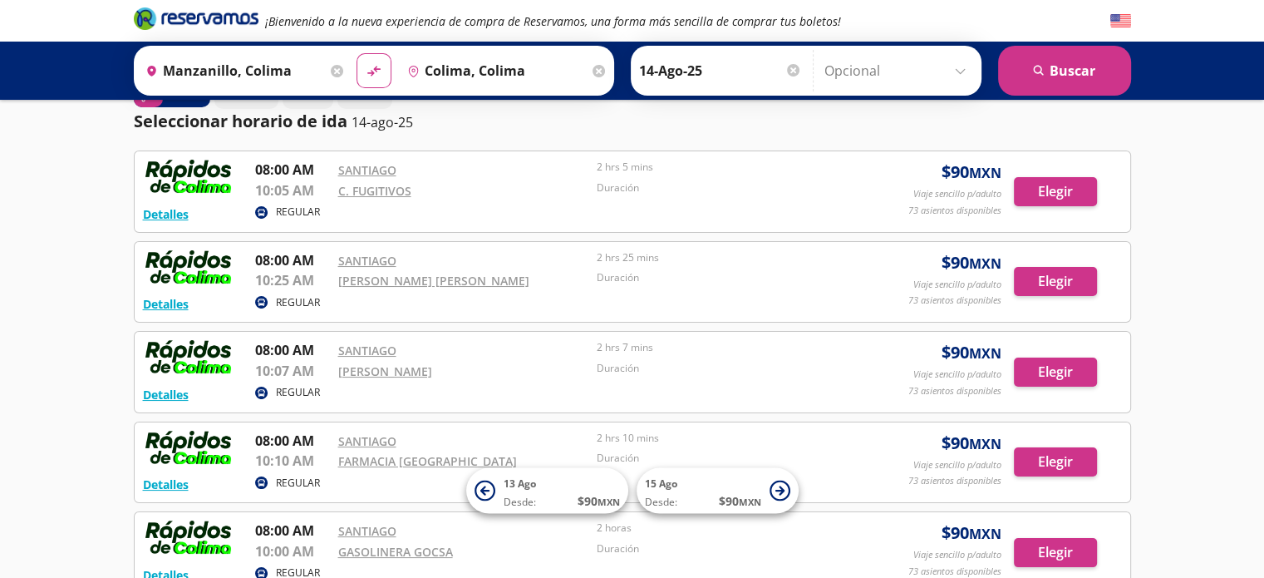
scroll to position [38, 0]
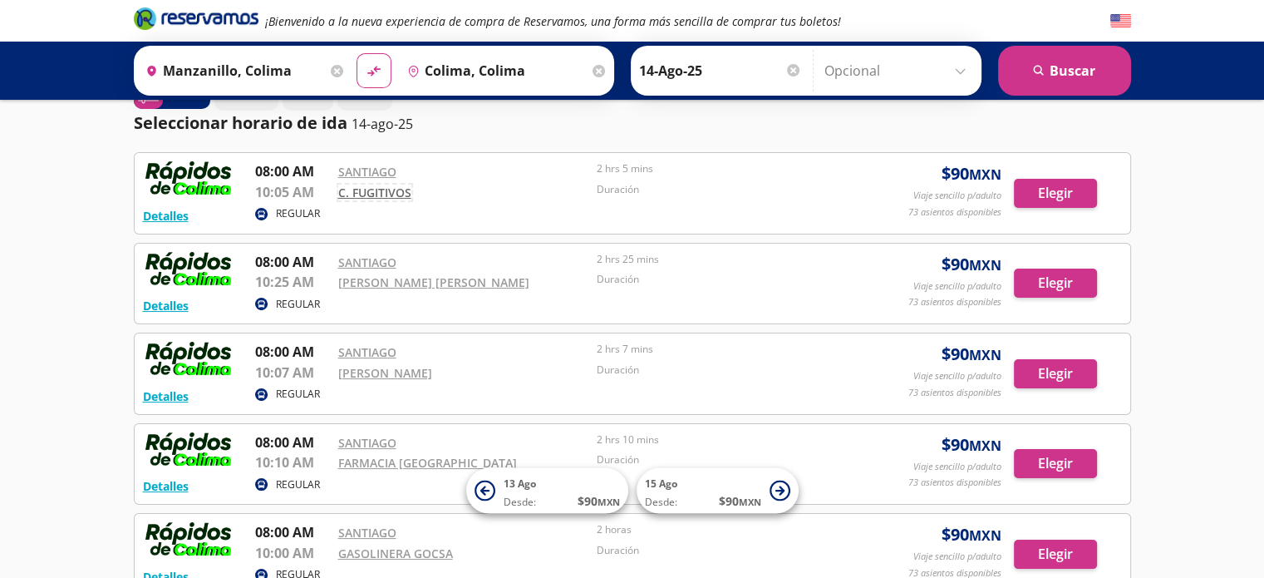
click at [404, 190] on link "C. FUGITIVOS" at bounding box center [374, 193] width 73 height 16
click at [377, 285] on link "[PERSON_NAME] [PERSON_NAME]" at bounding box center [433, 282] width 191 height 16
click at [406, 367] on link "[PERSON_NAME]" at bounding box center [385, 373] width 94 height 16
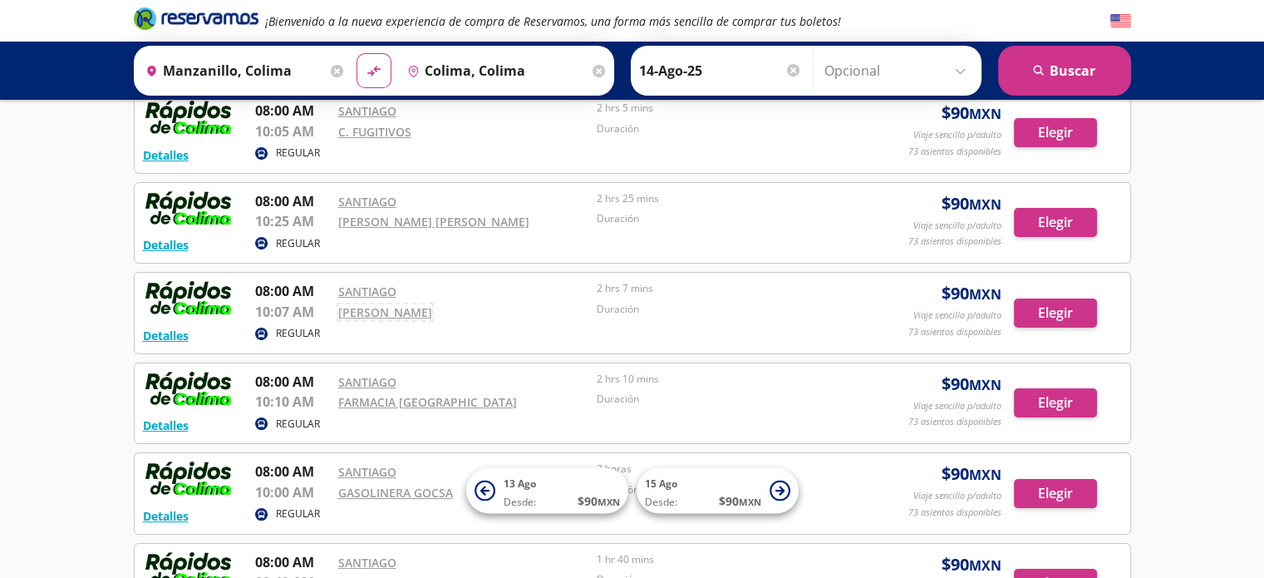
scroll to position [138, 0]
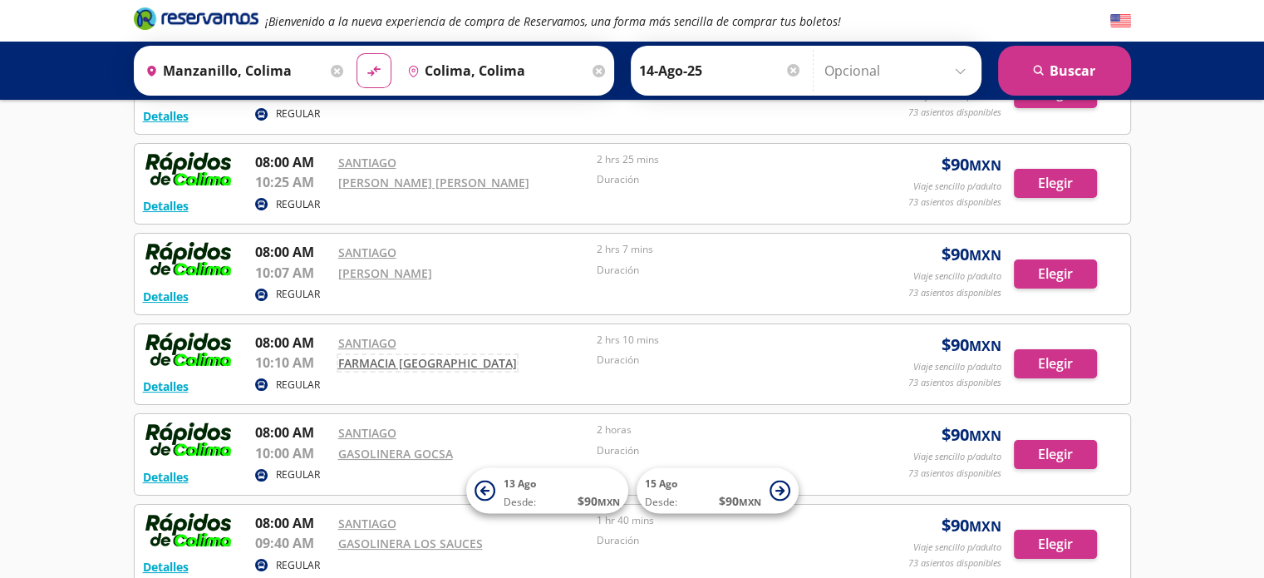
click at [389, 357] on link "FARMACIA [GEOGRAPHIC_DATA]" at bounding box center [427, 363] width 179 height 16
click at [369, 448] on link "GASOLINERA GOCSA" at bounding box center [395, 454] width 115 height 16
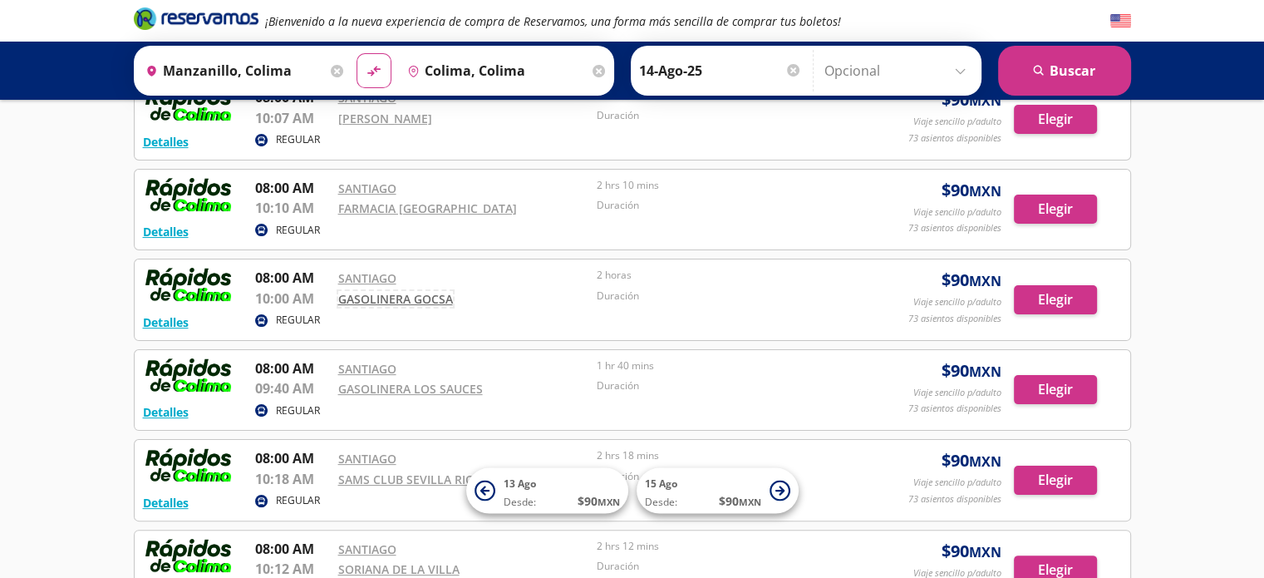
scroll to position [295, 0]
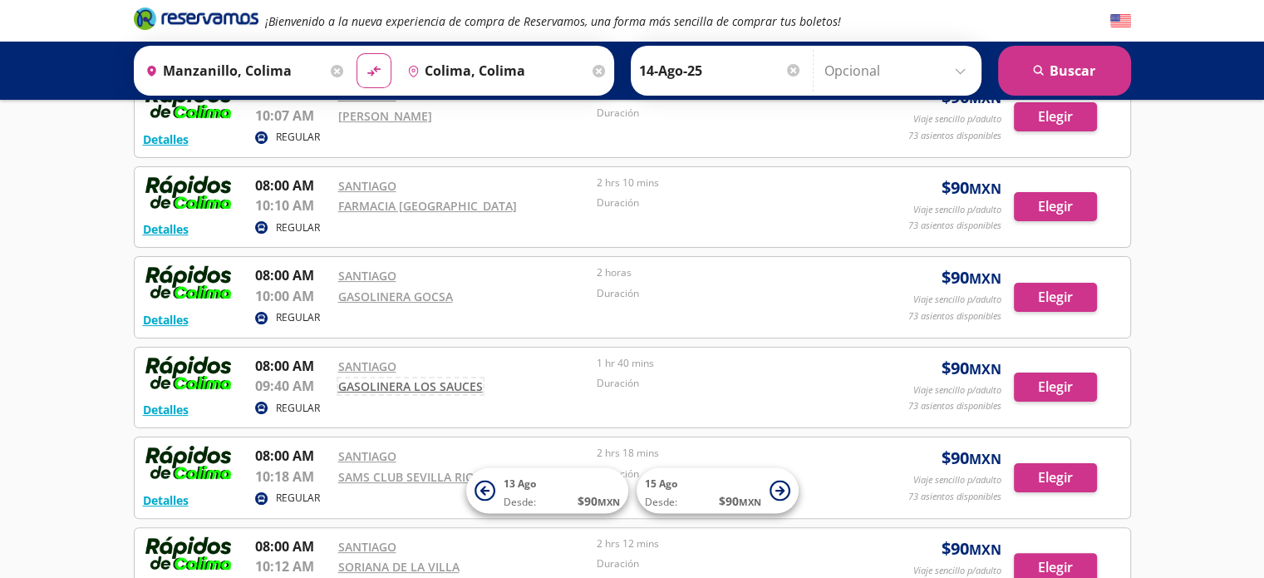
click at [396, 382] on link "GASOLINERA LOS SAUCES" at bounding box center [410, 386] width 145 height 16
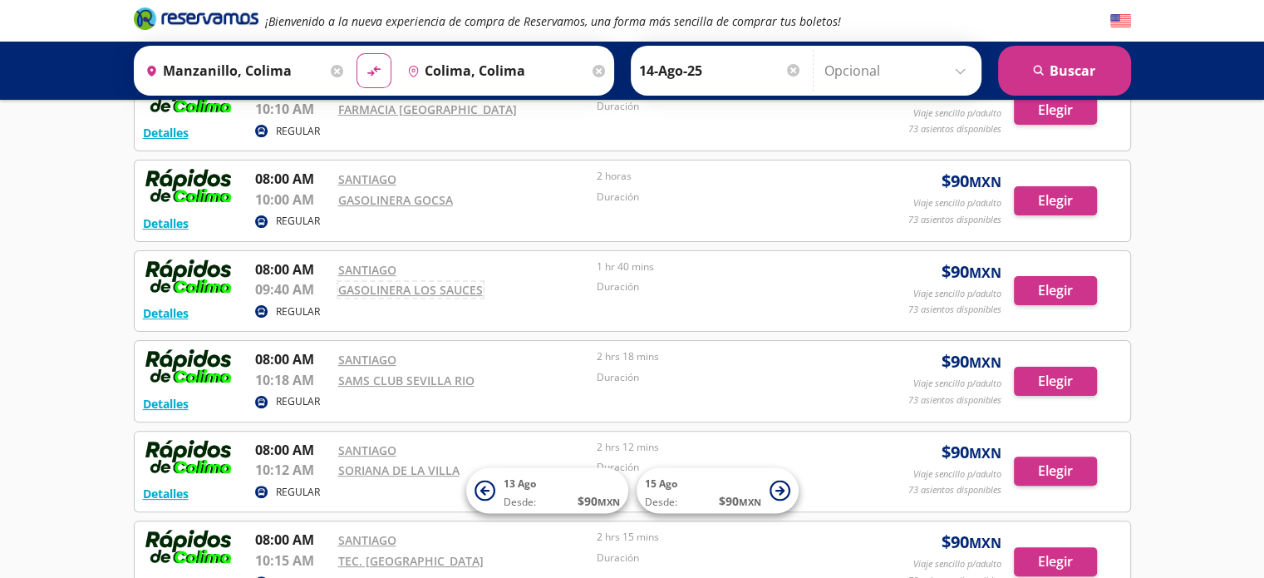
scroll to position [399, 0]
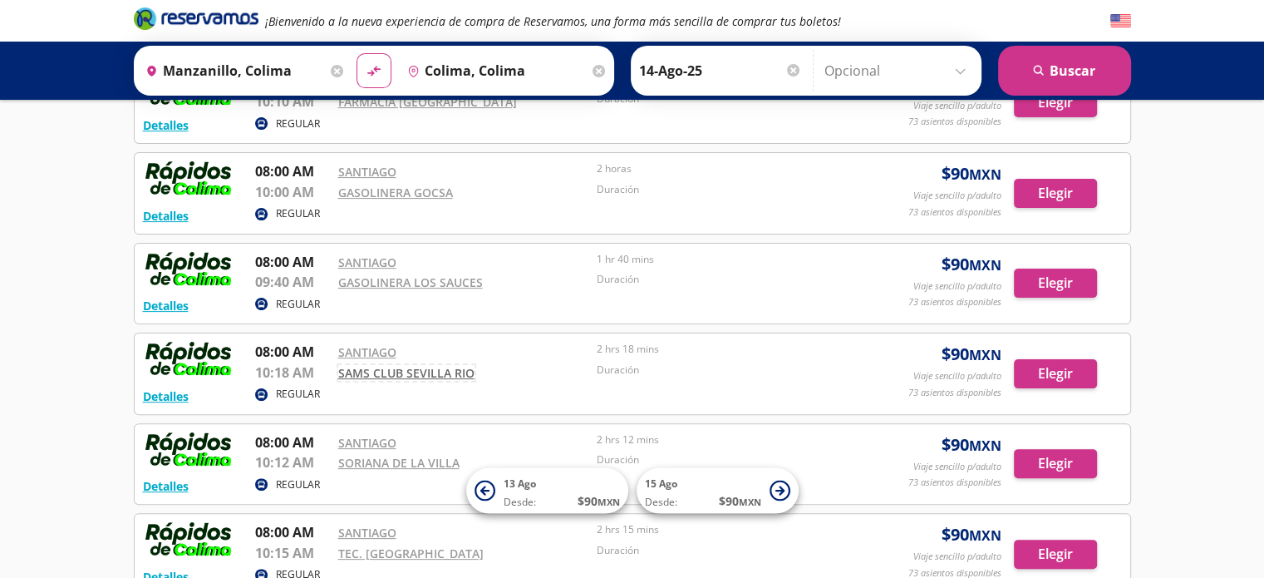
click at [379, 365] on link "SAMS CLUB SEVILLA RIO" at bounding box center [406, 373] width 136 height 16
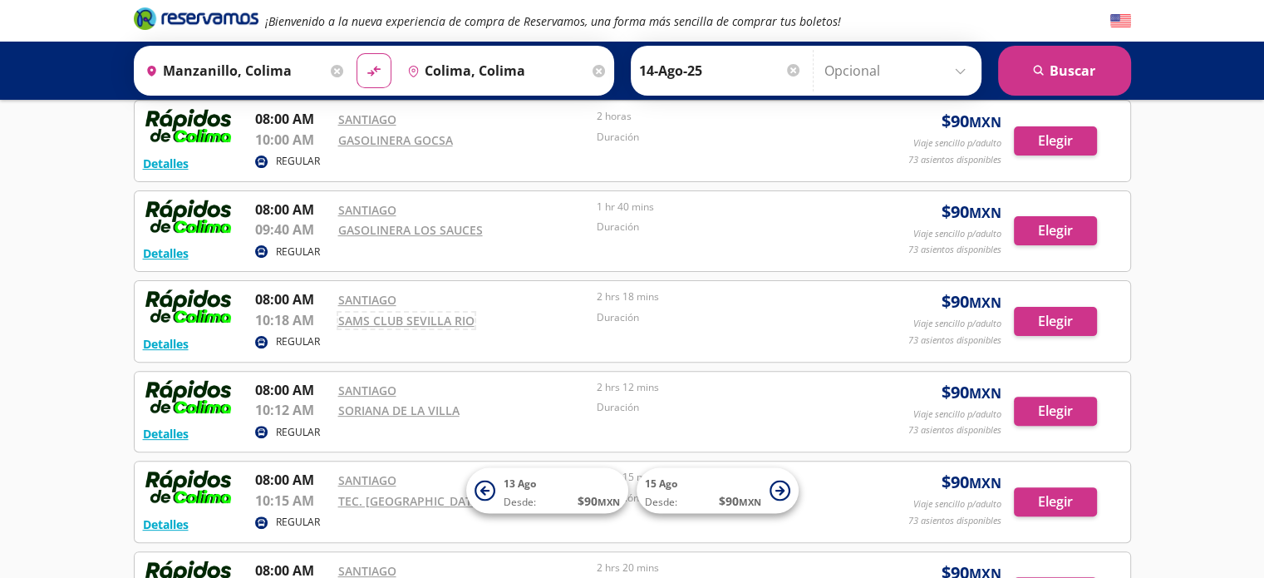
scroll to position [0, 0]
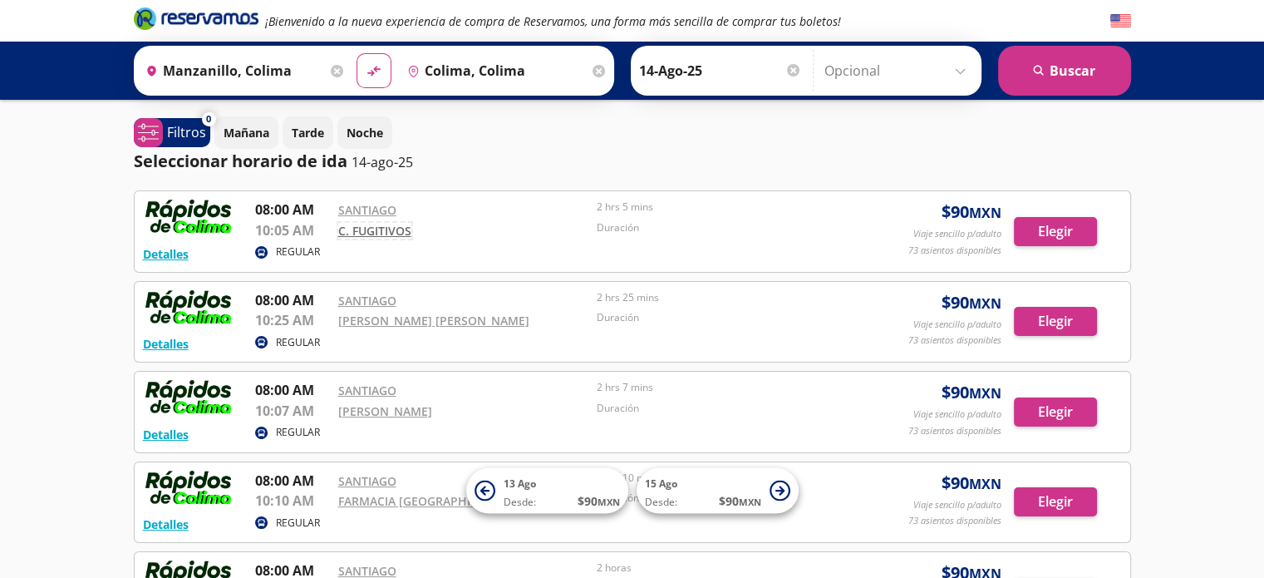
click at [385, 231] on link "C. FUGITIVOS" at bounding box center [374, 231] width 73 height 16
click at [389, 316] on link "[PERSON_NAME] [PERSON_NAME]" at bounding box center [433, 321] width 191 height 16
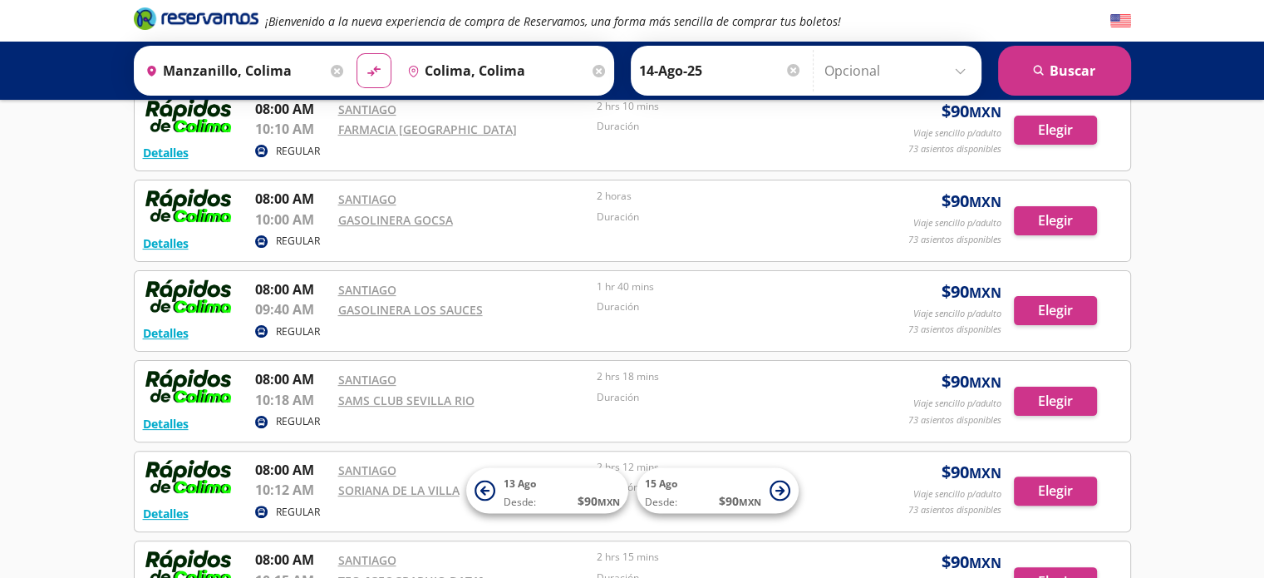
scroll to position [379, 0]
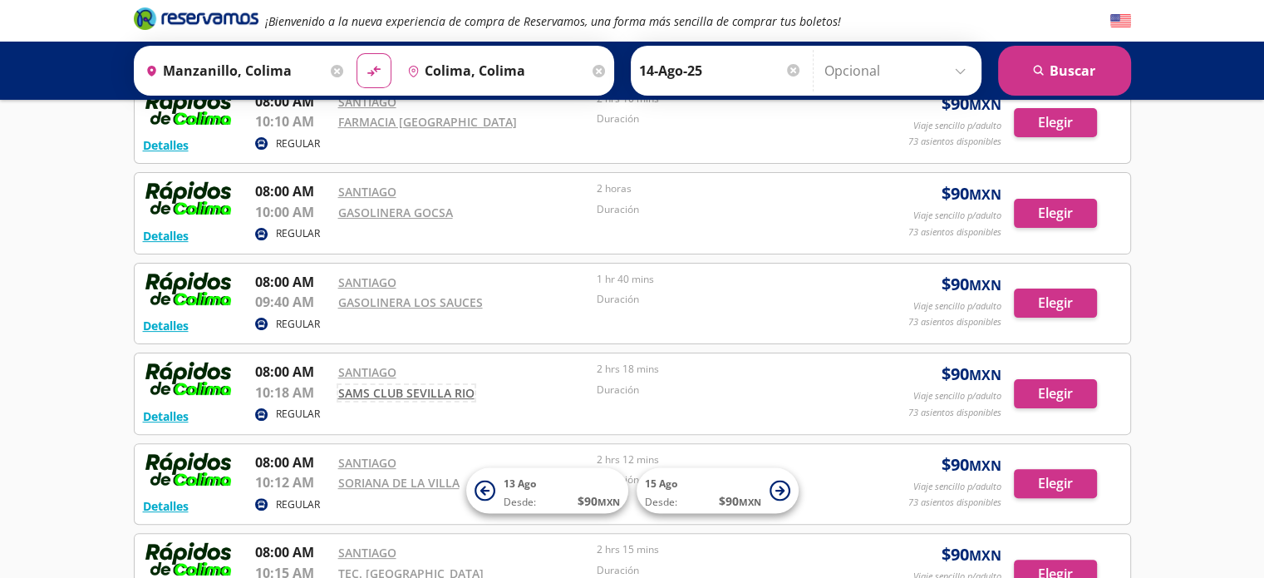
click at [407, 385] on link "SAMS CLUB SEVILLA RIO" at bounding box center [406, 393] width 136 height 16
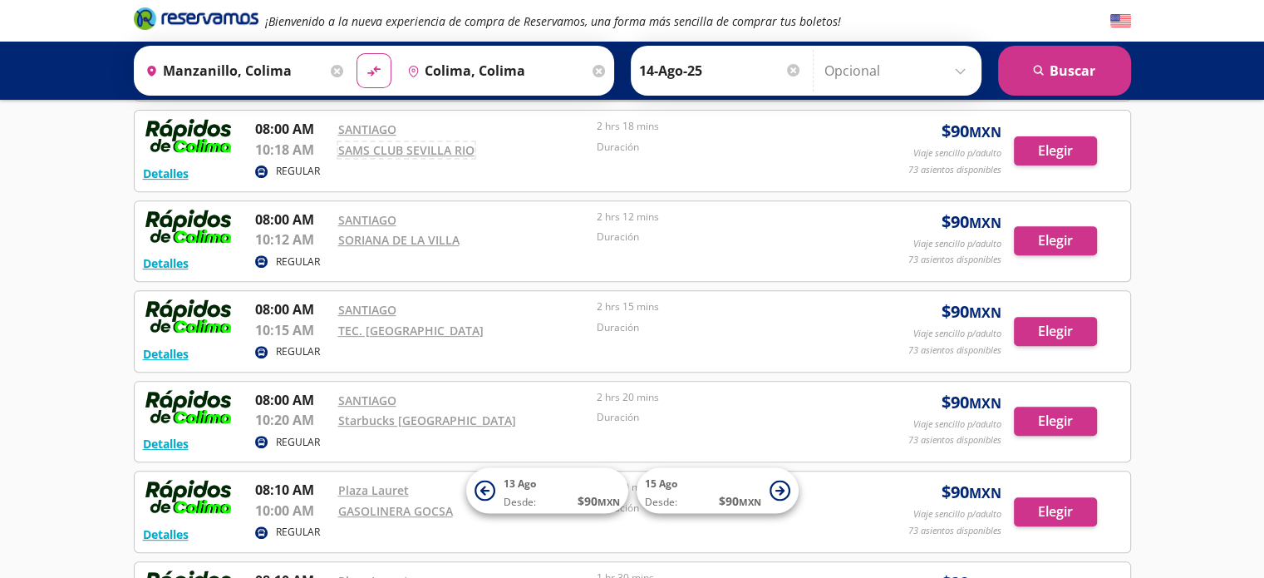
scroll to position [623, 0]
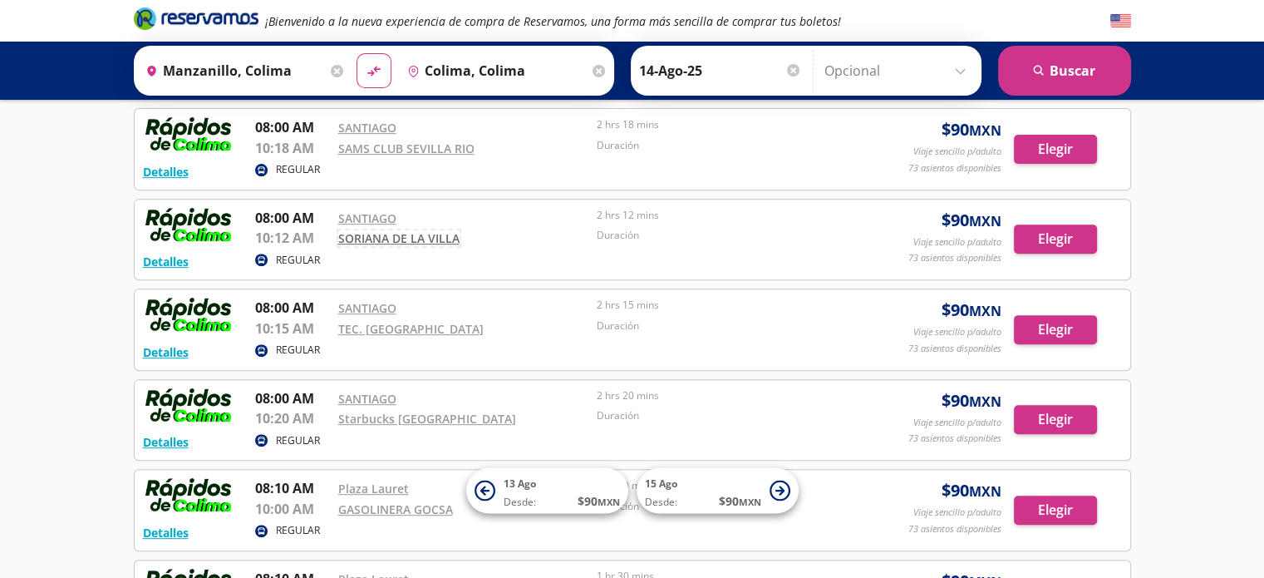
click at [399, 240] on link "SORIANA DE LA VILLA" at bounding box center [398, 238] width 121 height 16
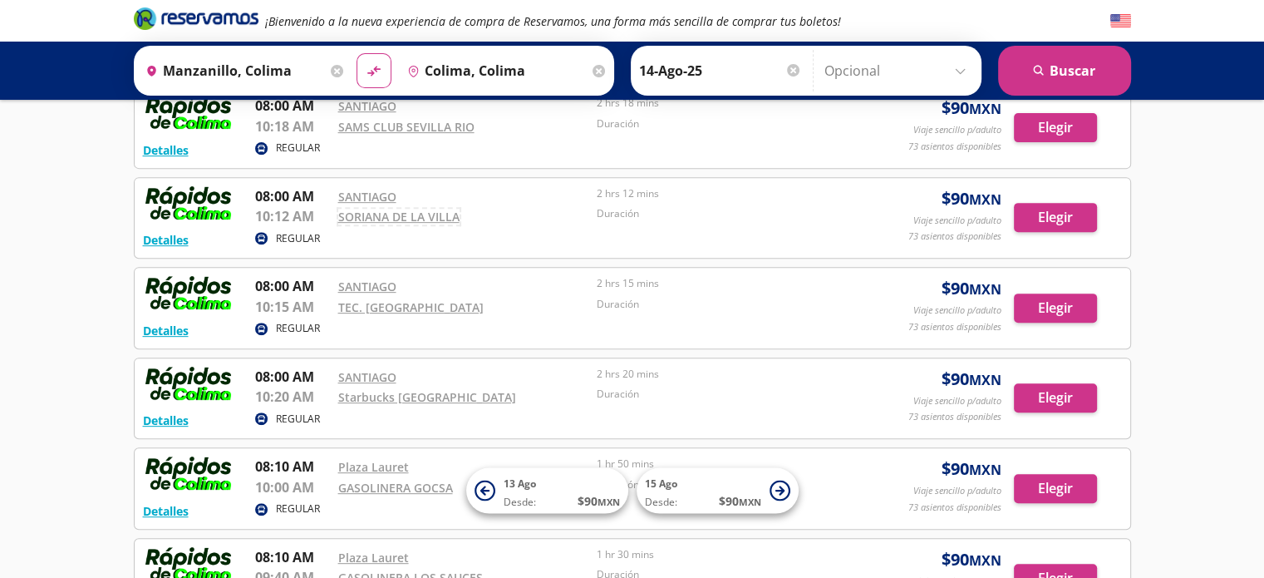
scroll to position [645, 0]
click at [377, 300] on link "TEC. [GEOGRAPHIC_DATA]" at bounding box center [410, 307] width 145 height 16
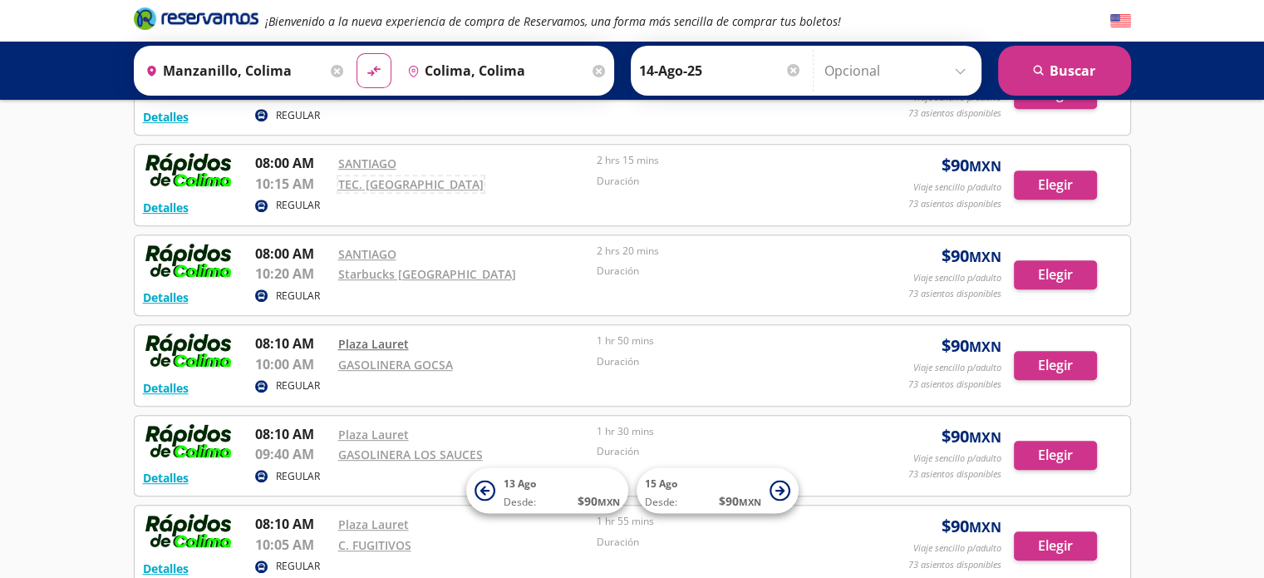
scroll to position [770, 0]
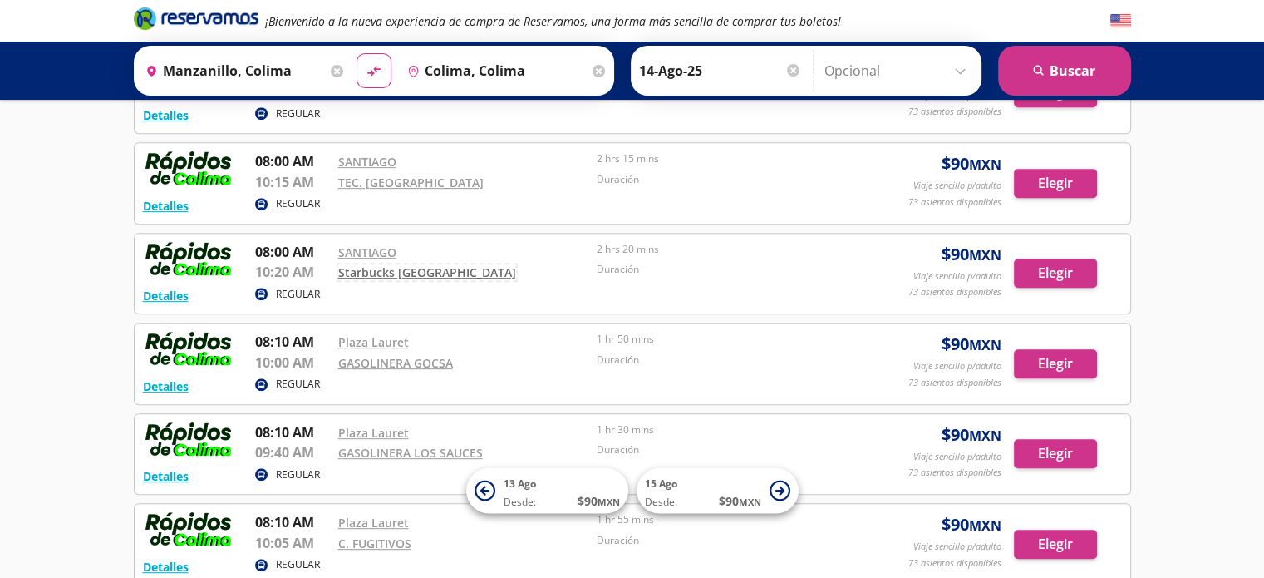
click at [412, 266] on link "Starbucks [GEOGRAPHIC_DATA]" at bounding box center [427, 272] width 178 height 16
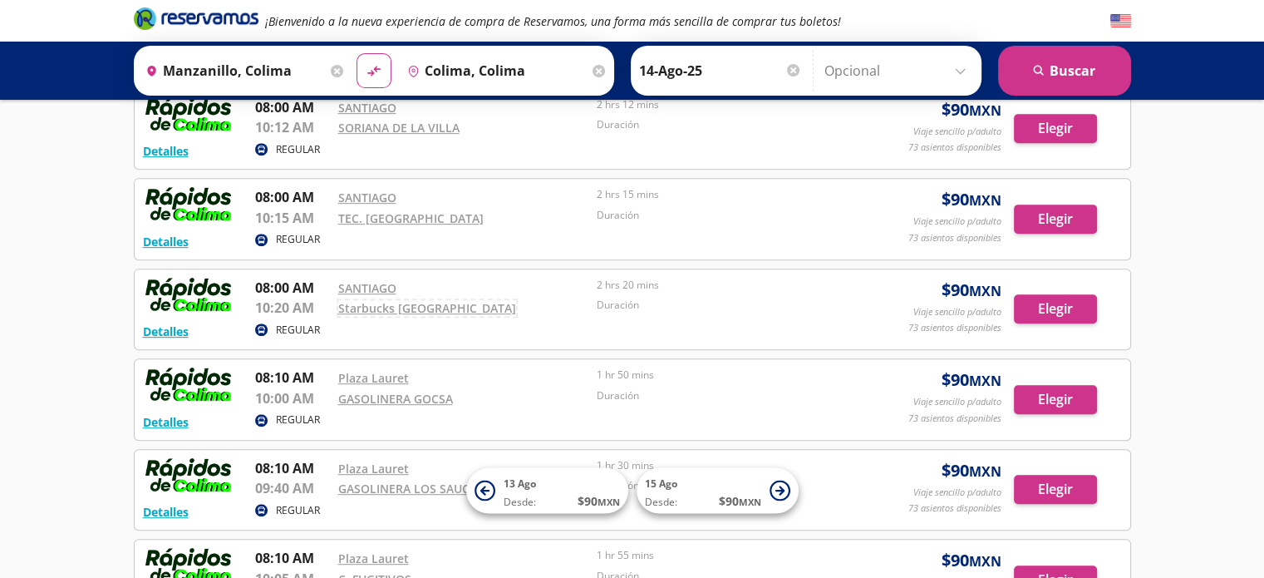
scroll to position [0, 0]
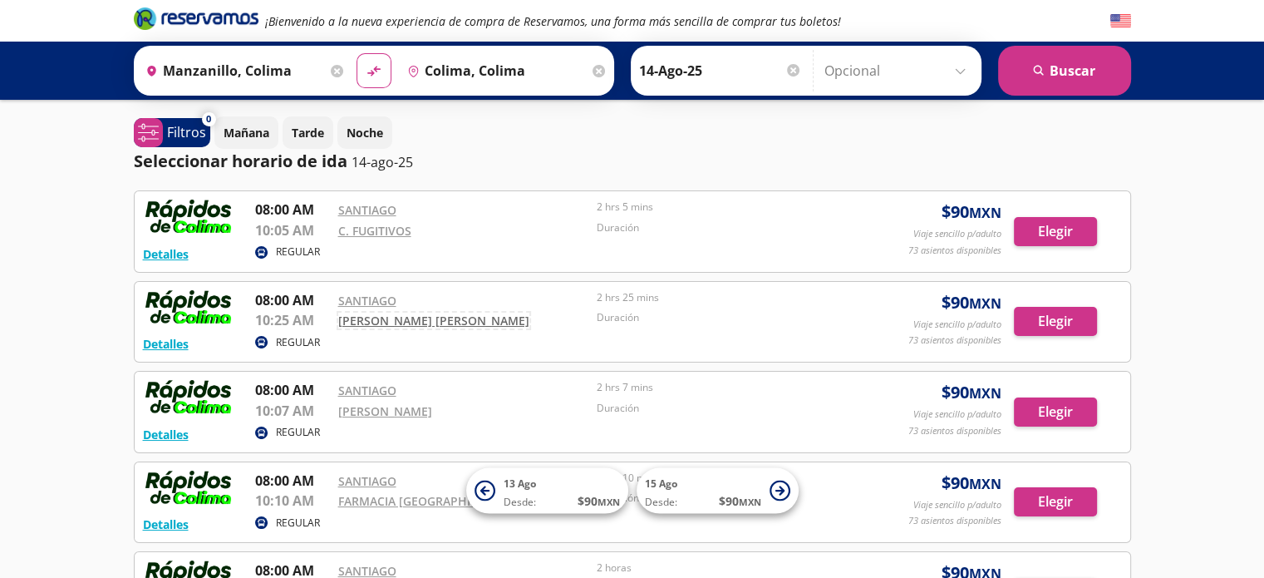
click at [381, 320] on link "[PERSON_NAME] [PERSON_NAME]" at bounding box center [433, 321] width 191 height 16
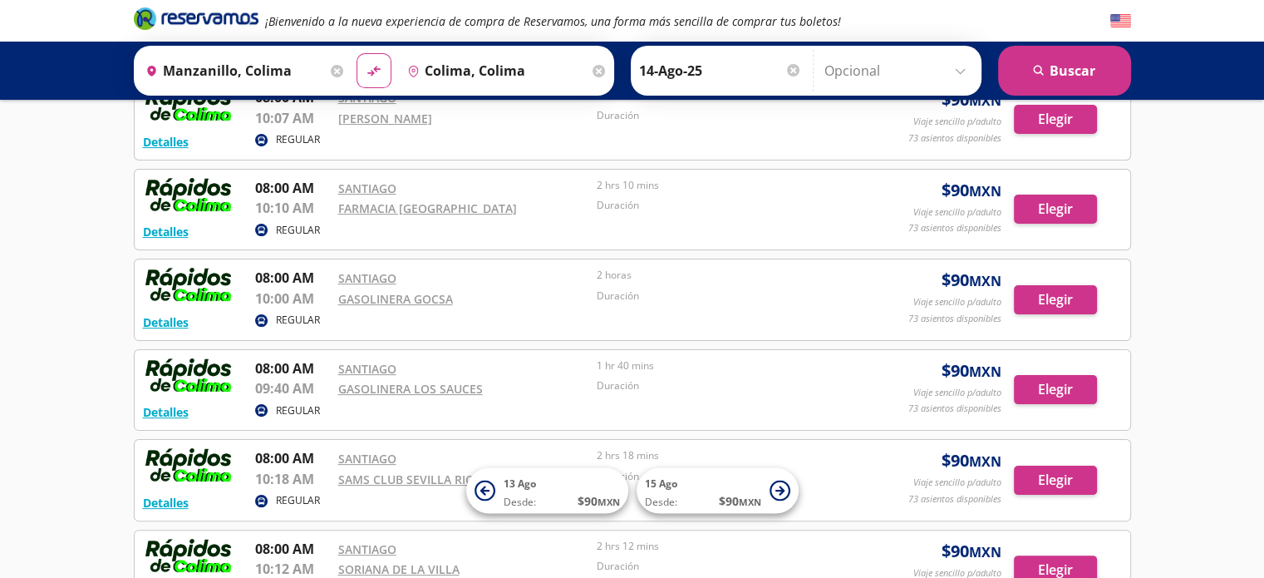
scroll to position [298, 0]
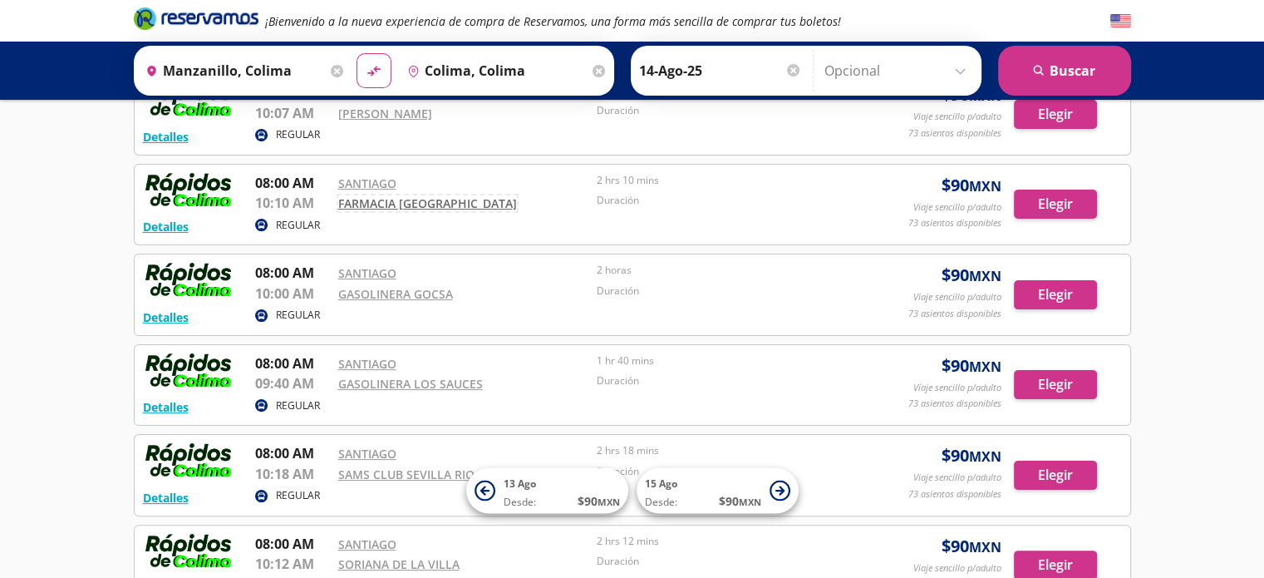
click at [389, 204] on link "FARMACIA [GEOGRAPHIC_DATA]" at bounding box center [427, 203] width 179 height 16
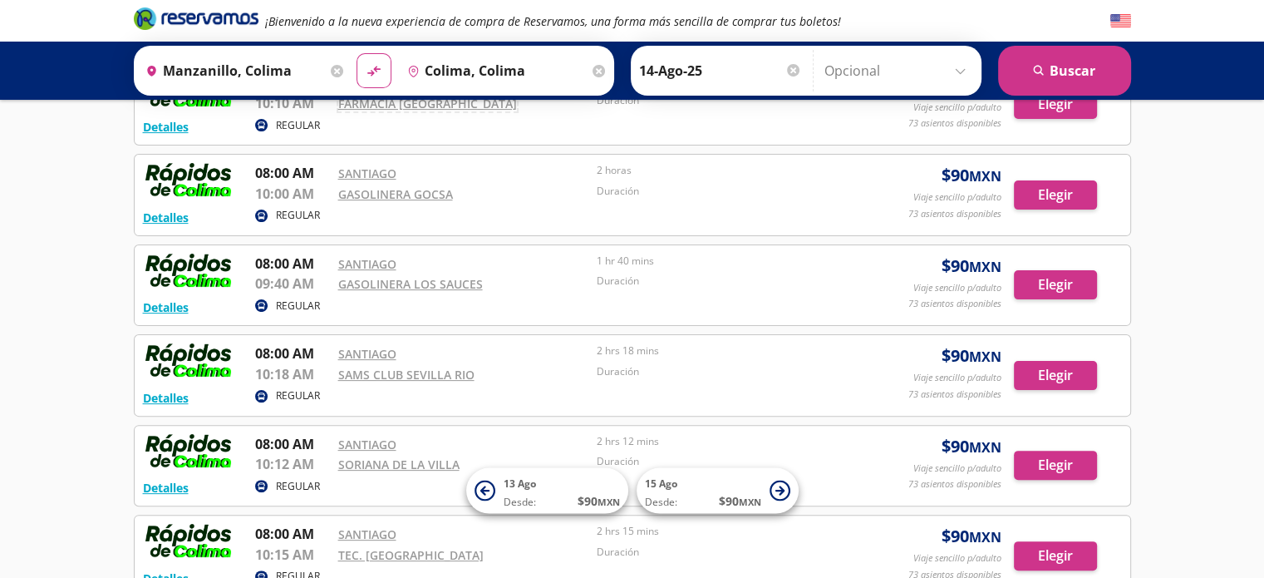
scroll to position [428, 0]
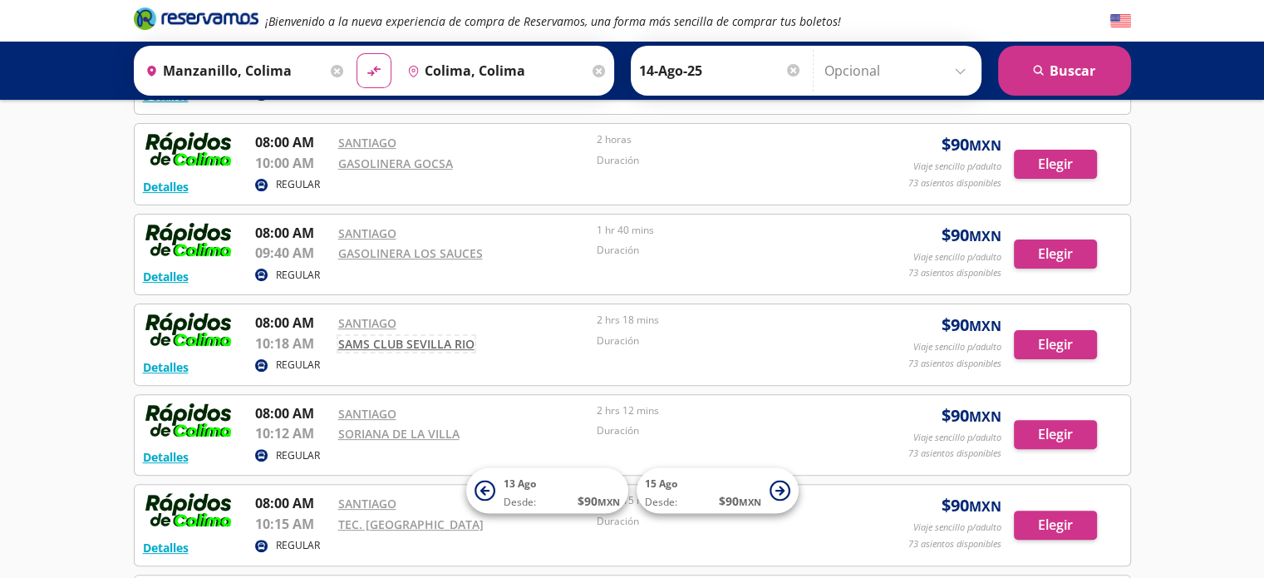
click at [389, 343] on link "SAMS CLUB SEVILLA RIO" at bounding box center [406, 344] width 136 height 16
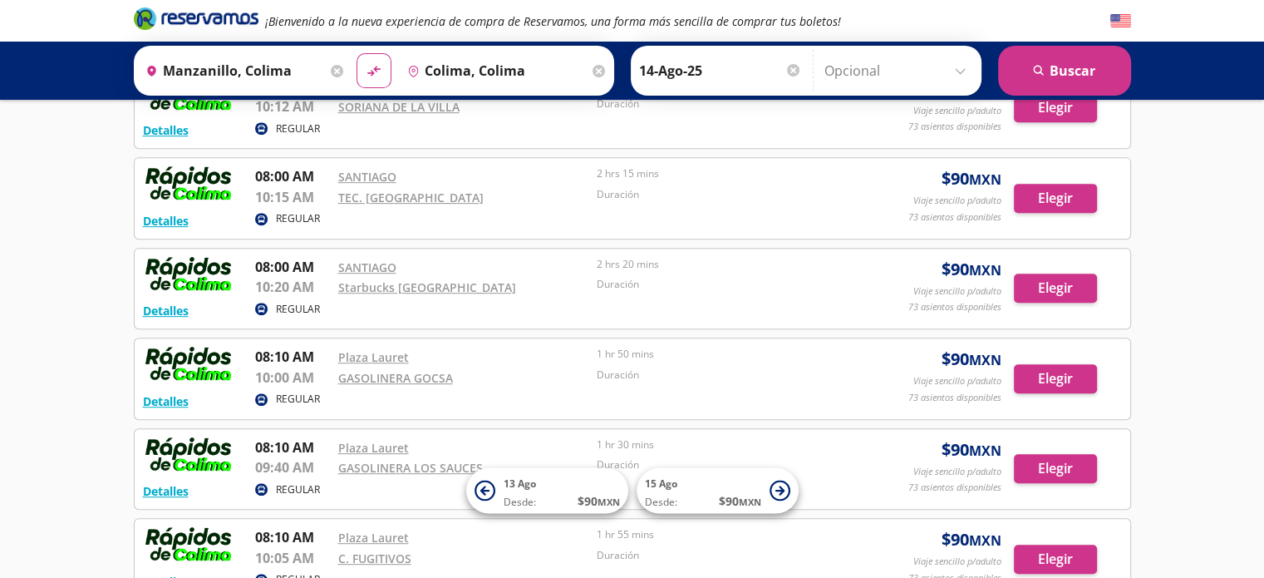
scroll to position [756, 0]
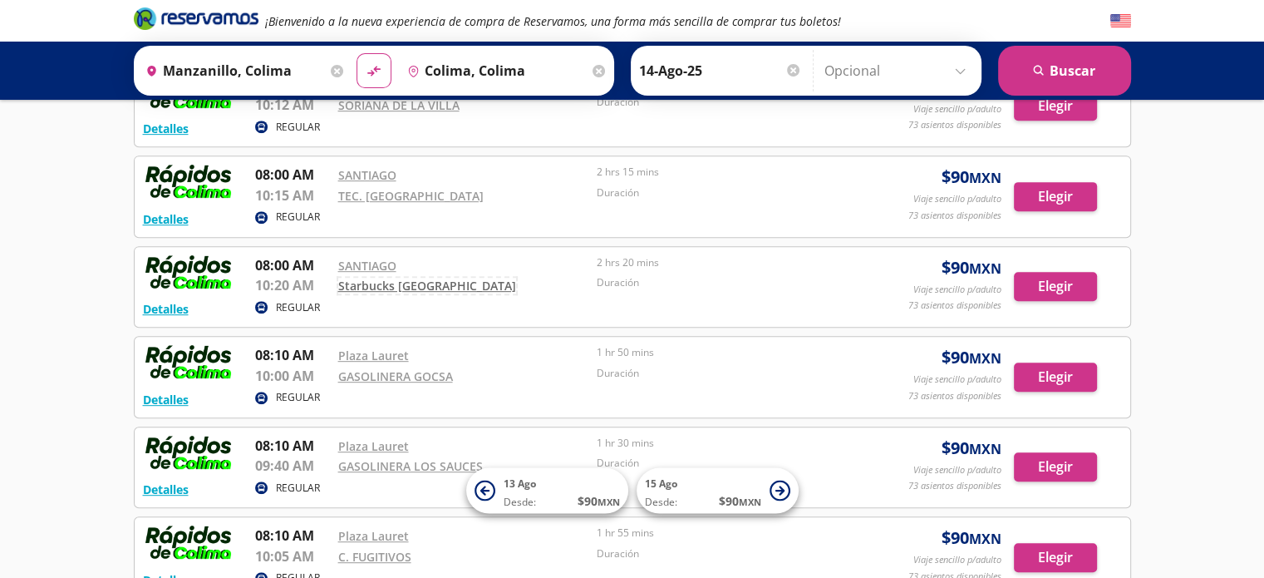
click at [405, 280] on link "Starbucks [GEOGRAPHIC_DATA]" at bounding box center [427, 286] width 178 height 16
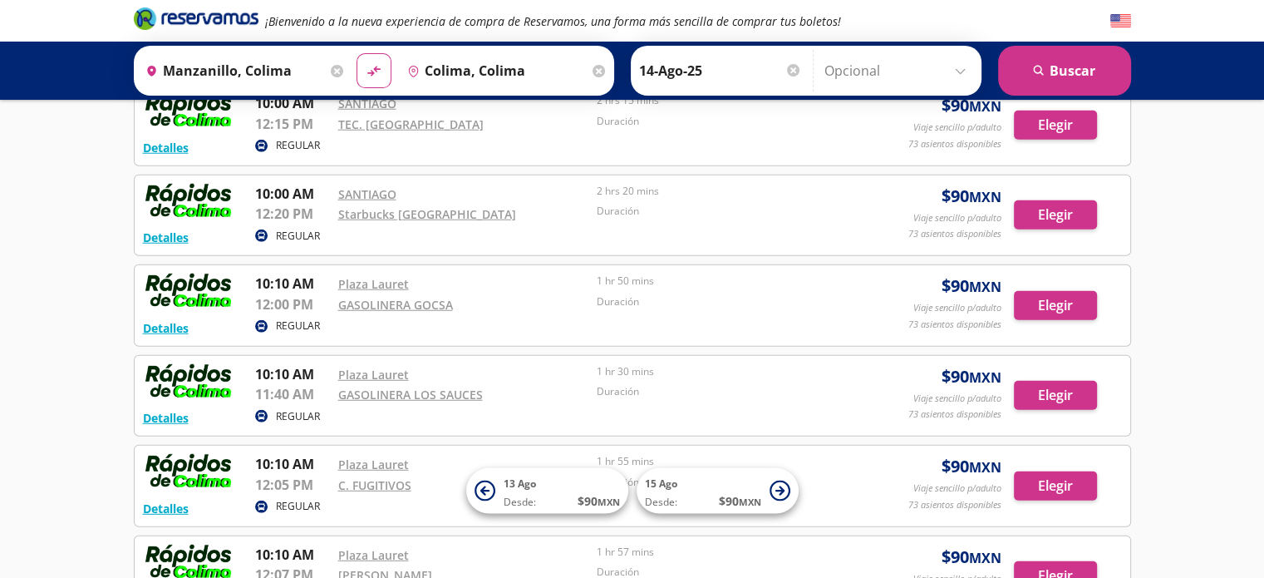
scroll to position [4435, 0]
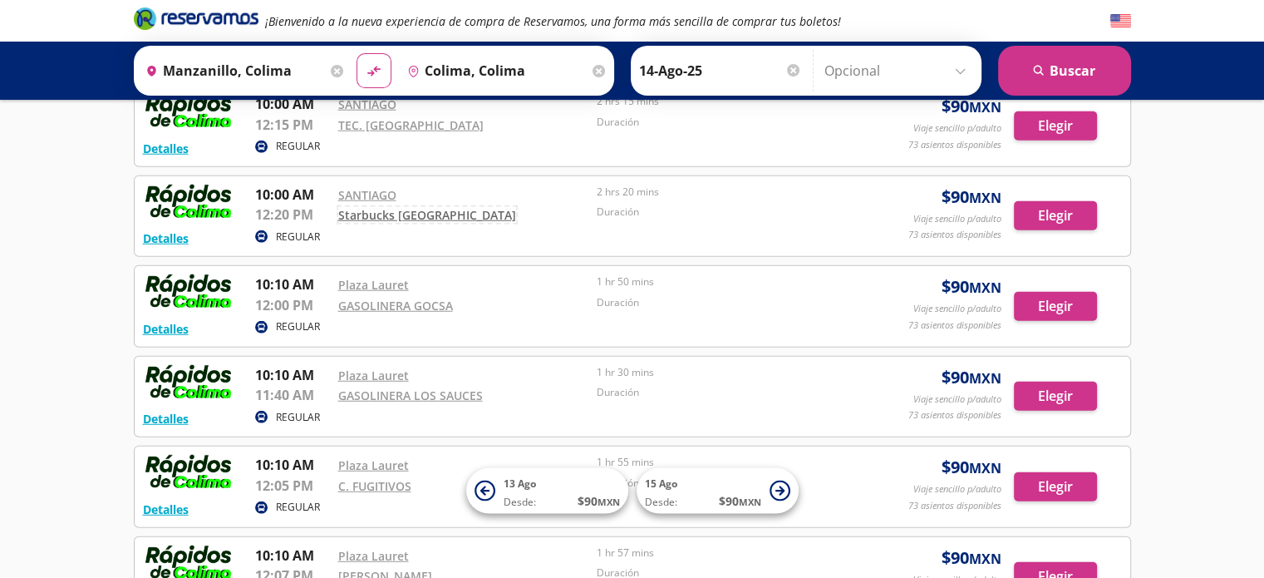
click at [429, 207] on link "Starbucks [GEOGRAPHIC_DATA]" at bounding box center [427, 215] width 178 height 16
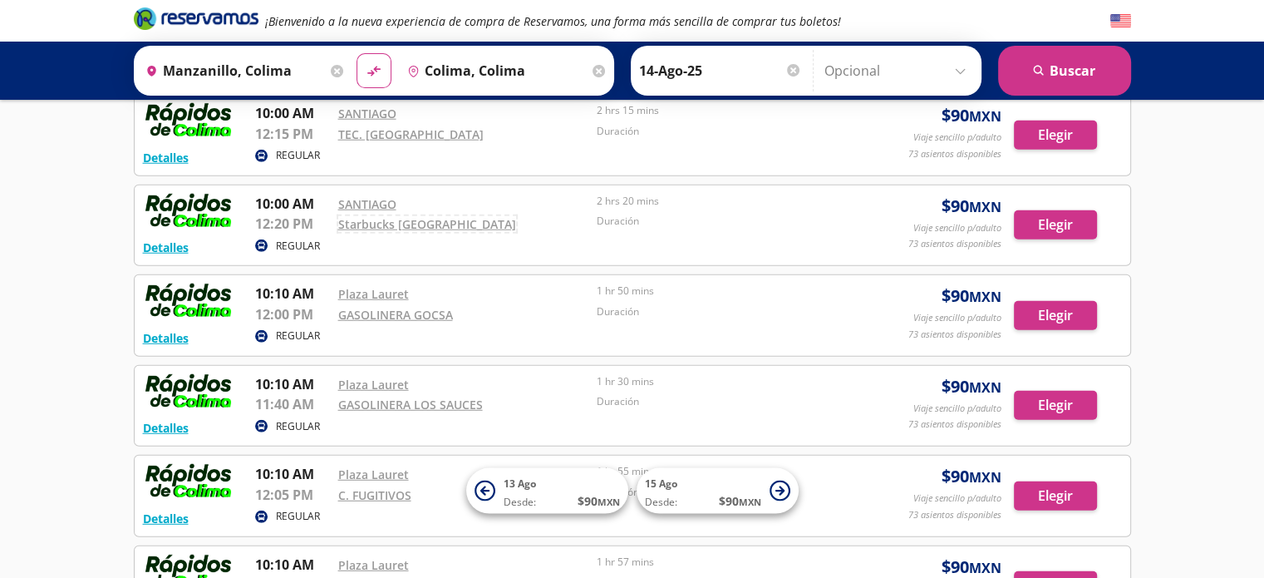
scroll to position [4423, 0]
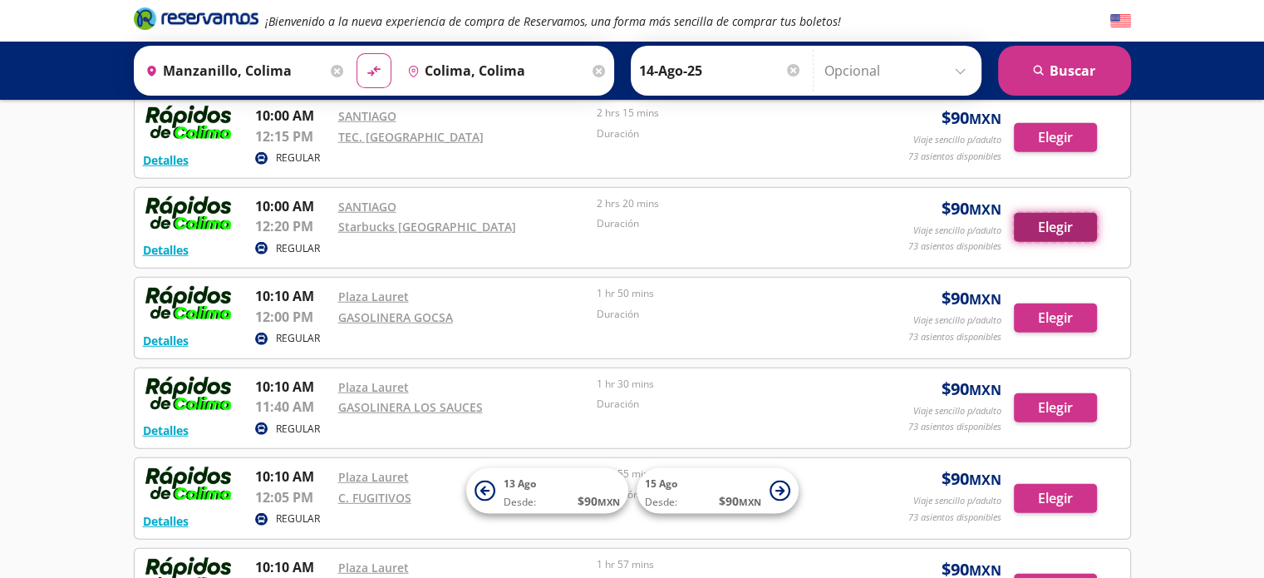
click at [1063, 213] on button "Elegir" at bounding box center [1055, 227] width 83 height 29
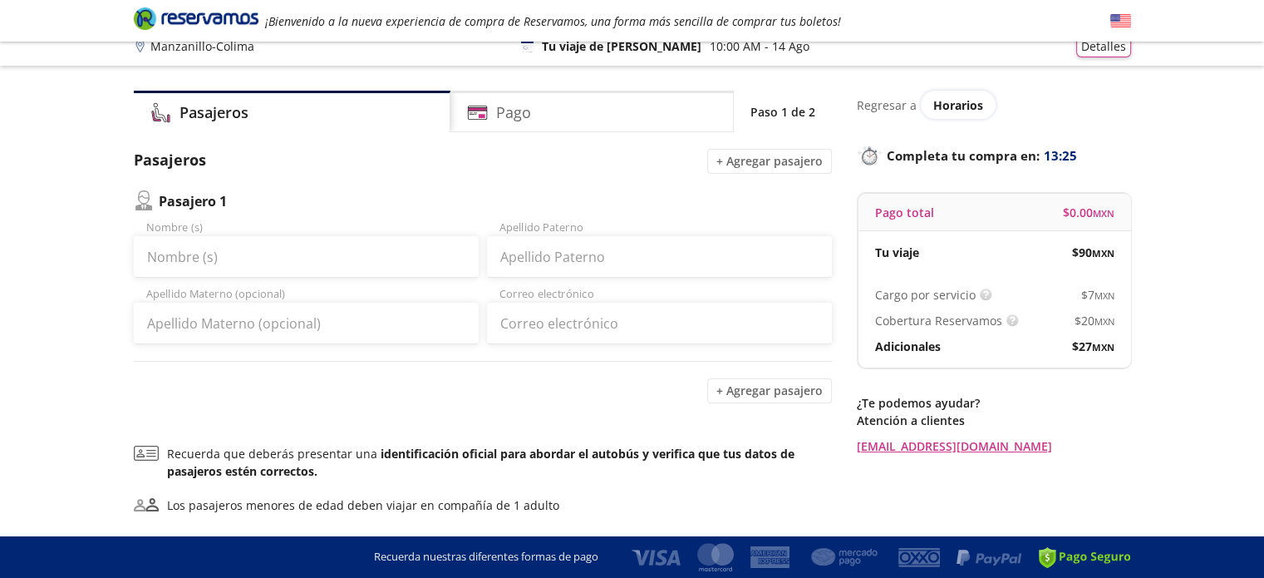
scroll to position [17, 0]
click at [526, 107] on h4 "Pago" at bounding box center [513, 111] width 35 height 22
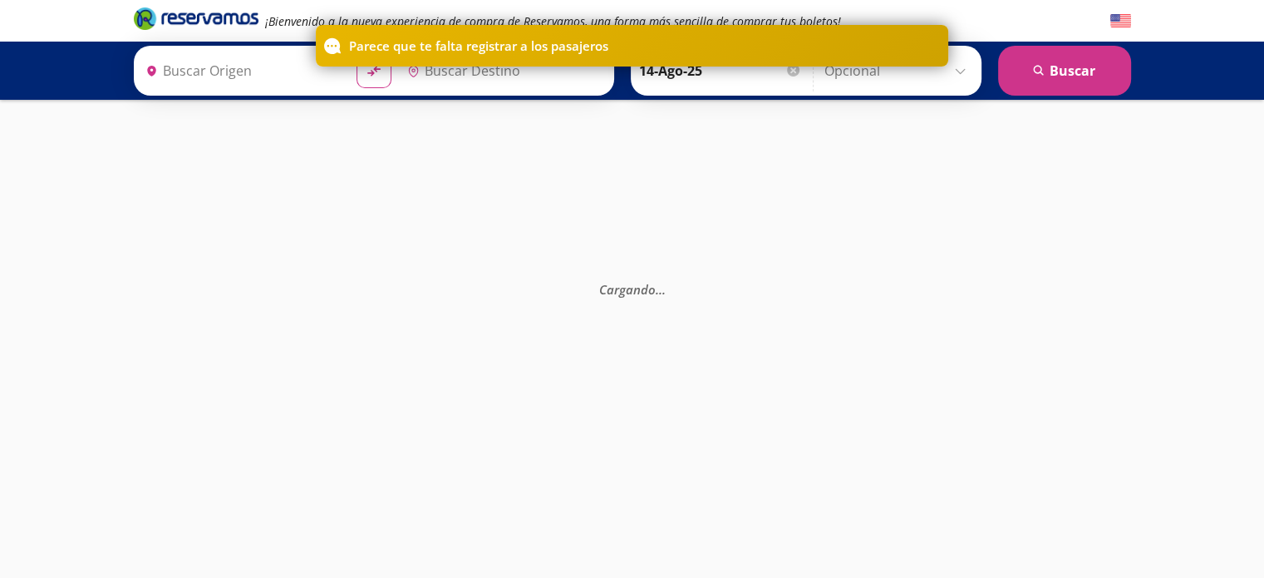
type input "Manzanillo, Colima"
type input "Colima, Colima"
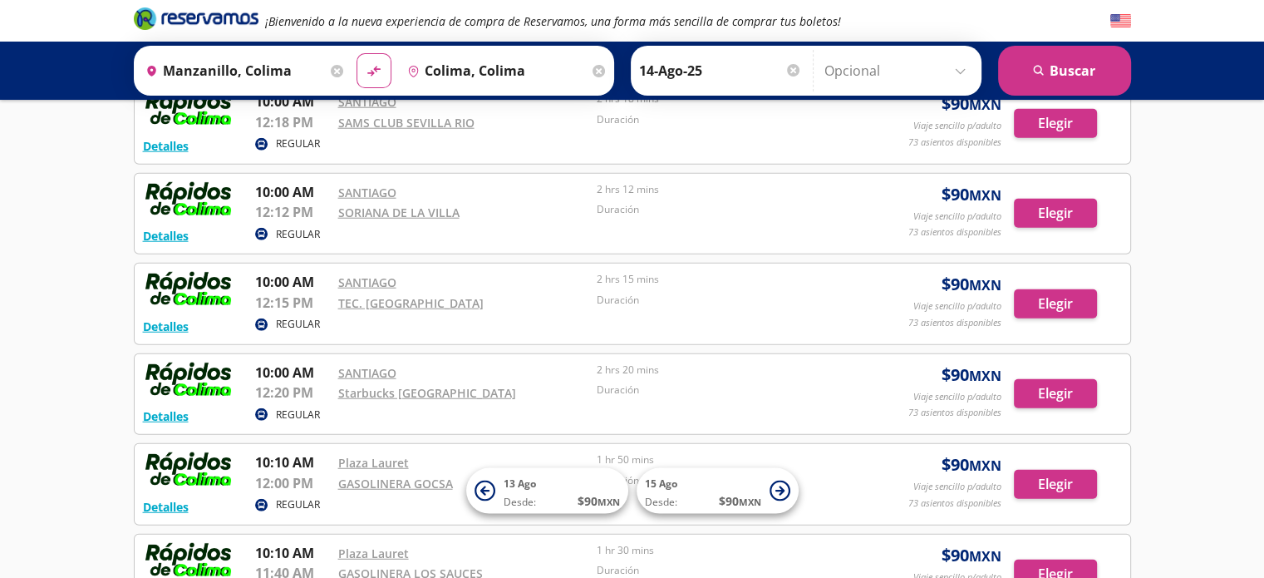
scroll to position [4256, 0]
click at [366, 366] on link "SANTIAGO" at bounding box center [367, 374] width 58 height 16
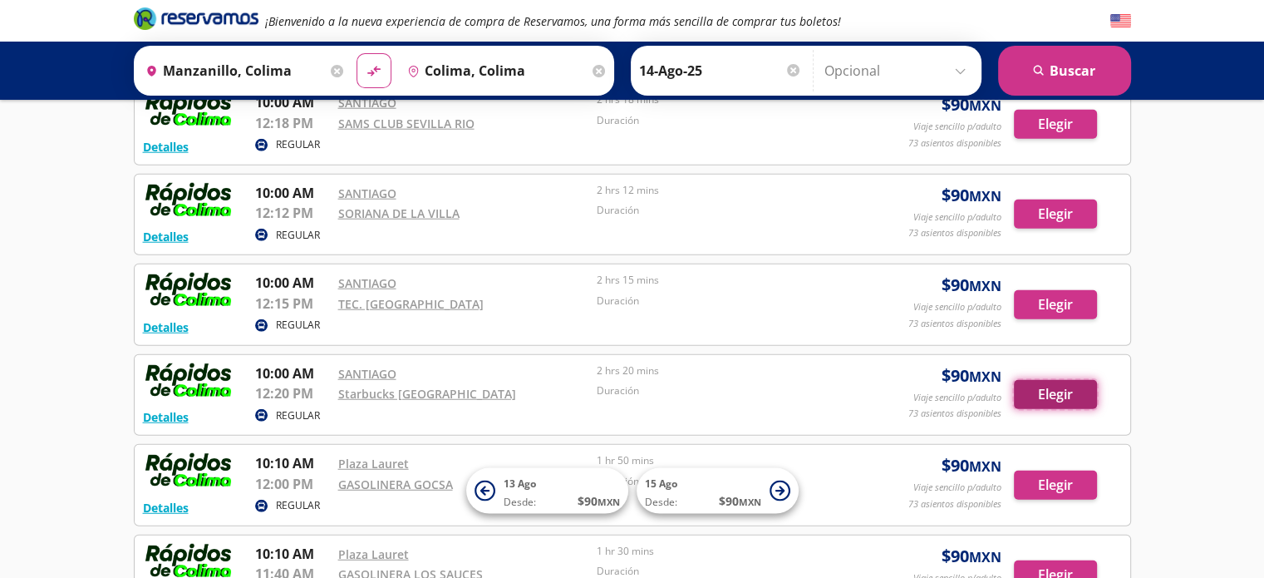
click at [1052, 380] on button "Elegir" at bounding box center [1055, 394] width 83 height 29
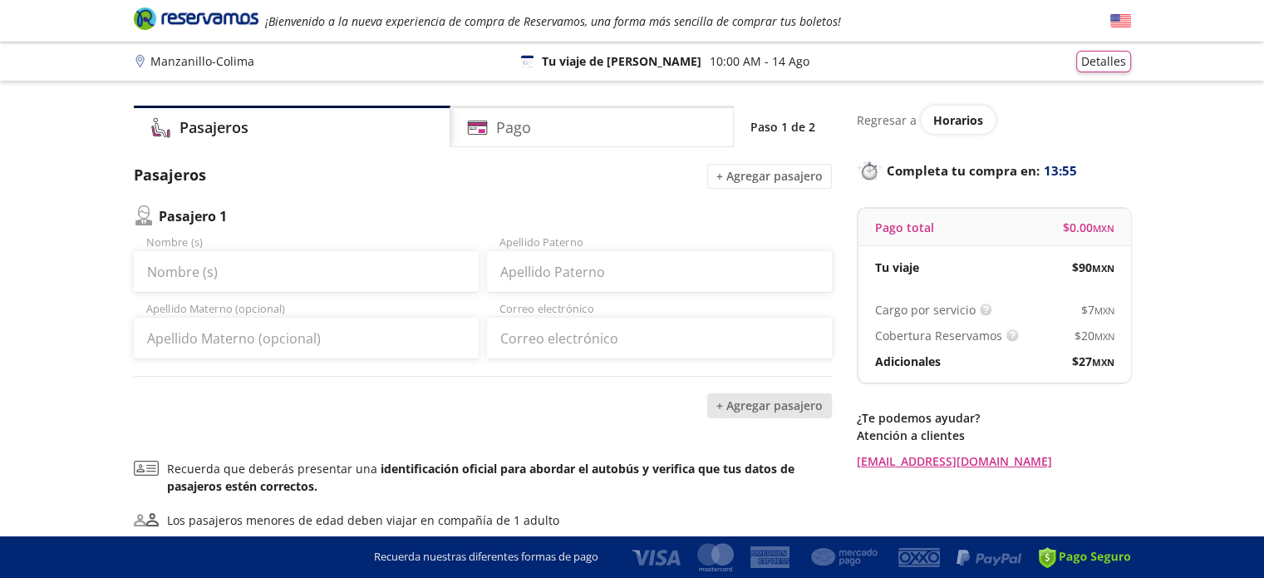
click at [780, 411] on button "+ Agregar pasajero" at bounding box center [769, 405] width 125 height 25
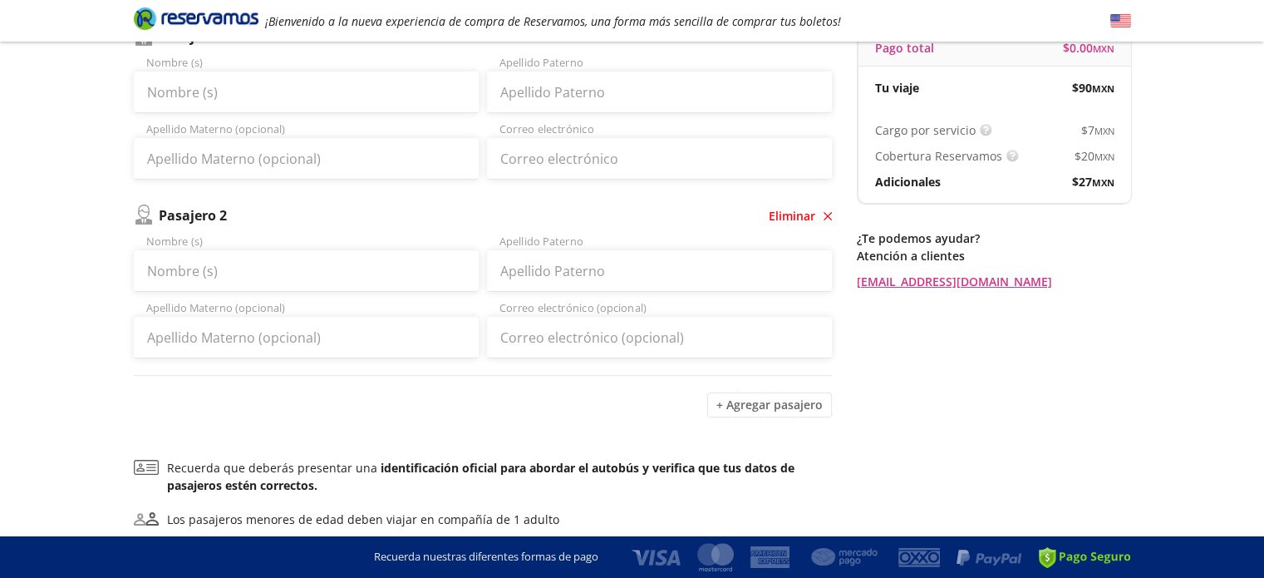
scroll to position [185, 0]
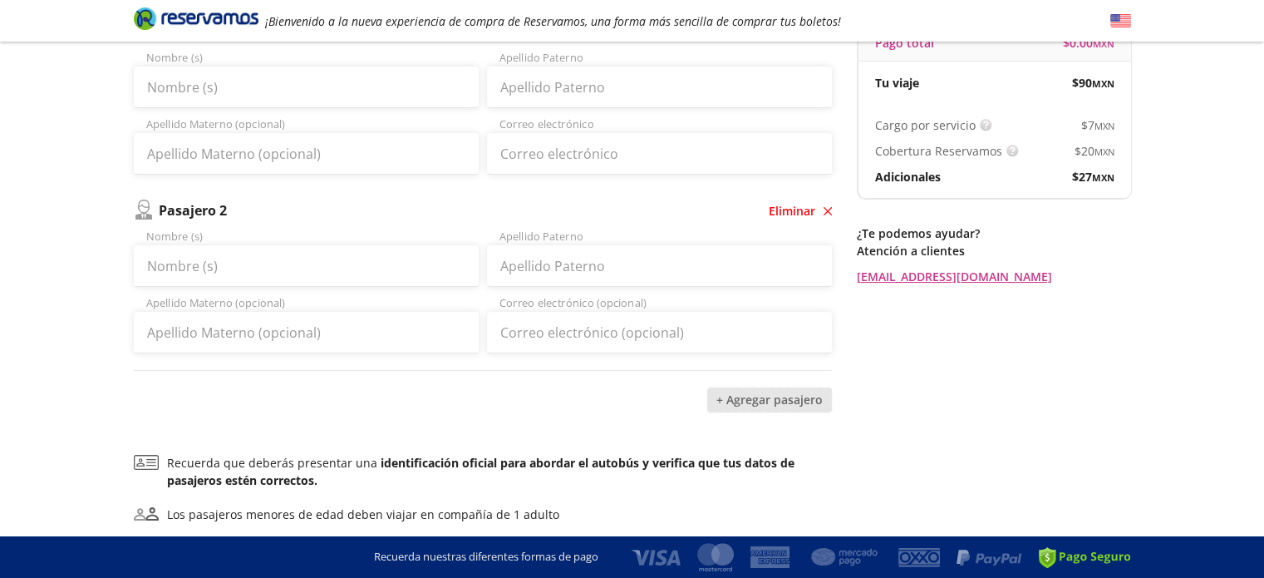
click at [765, 409] on button "+ Agregar pasajero" at bounding box center [769, 399] width 125 height 25
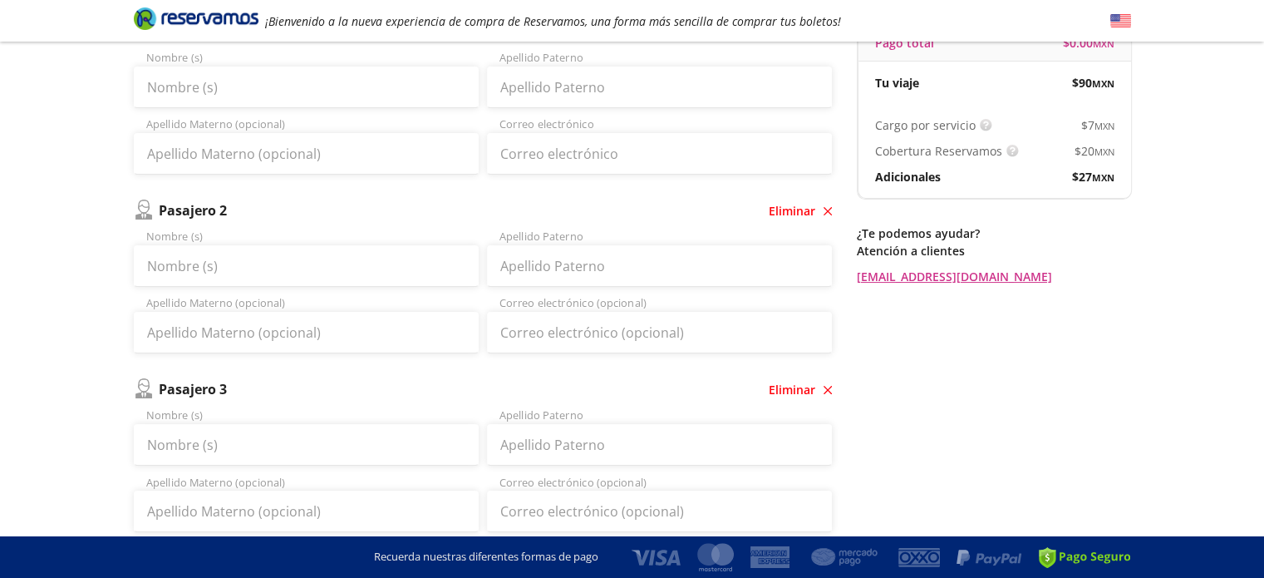
scroll to position [507, 0]
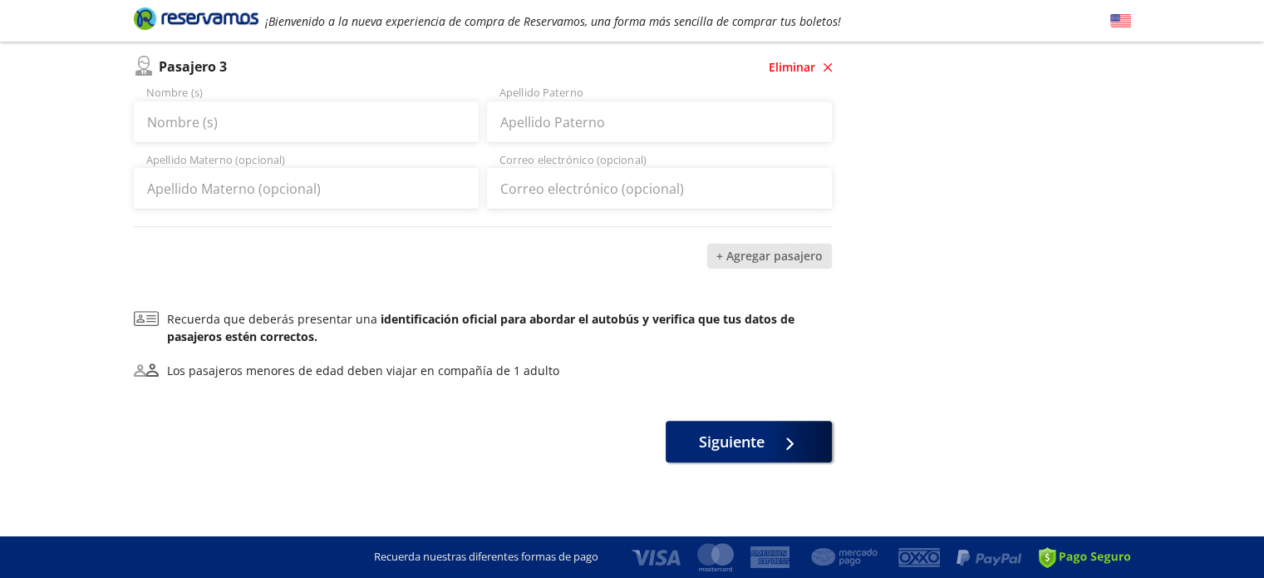
click at [754, 266] on button "+ Agregar pasajero" at bounding box center [769, 256] width 125 height 25
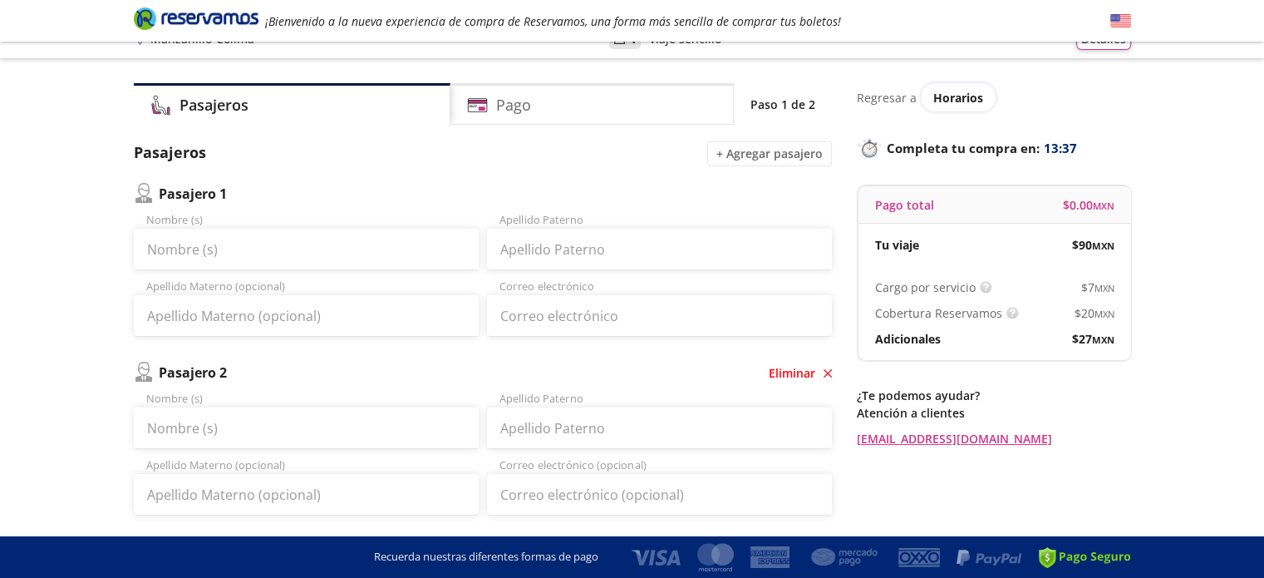
scroll to position [0, 0]
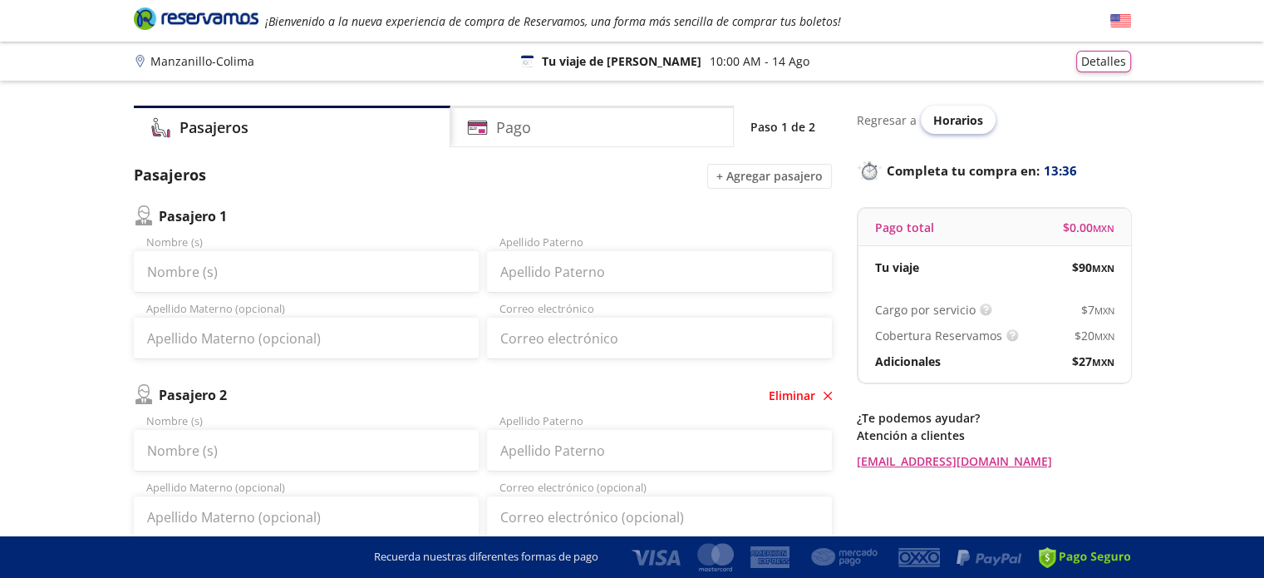
click at [938, 118] on span "Horarios" at bounding box center [958, 120] width 50 height 16
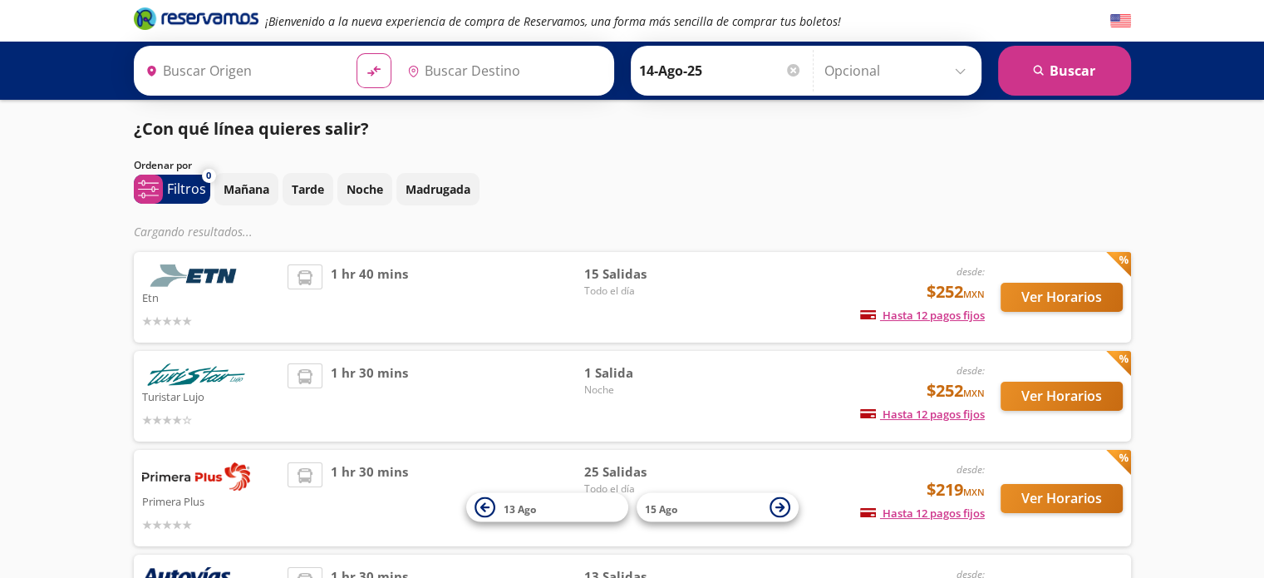
type input "Colima, Colima"
type input "Manzanillo, Colima"
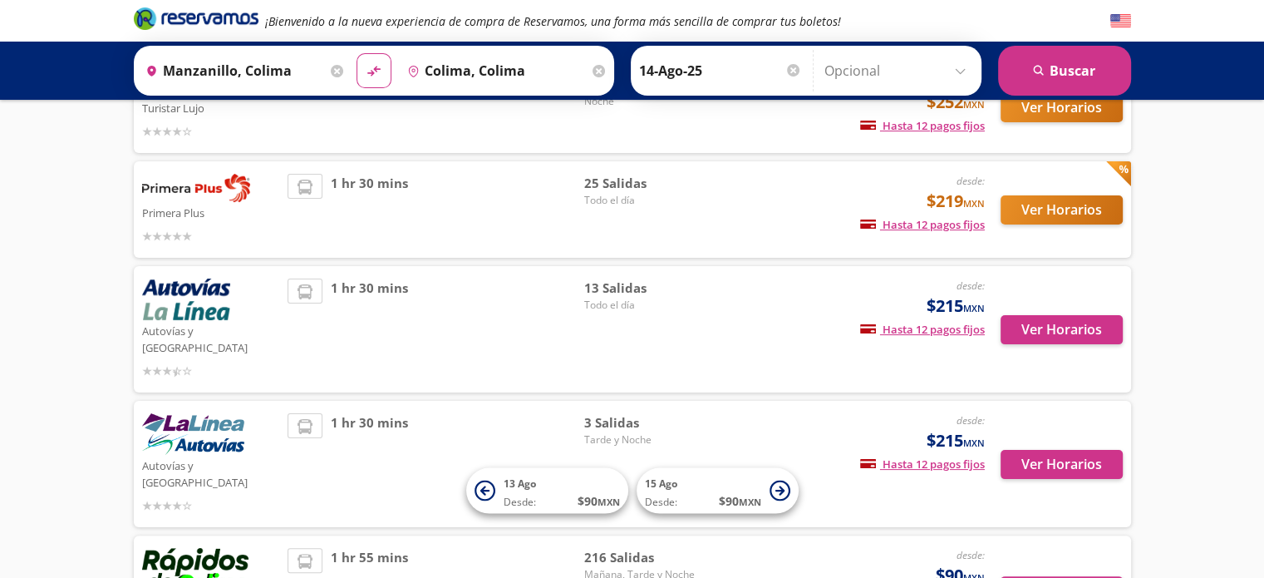
scroll to position [382, 0]
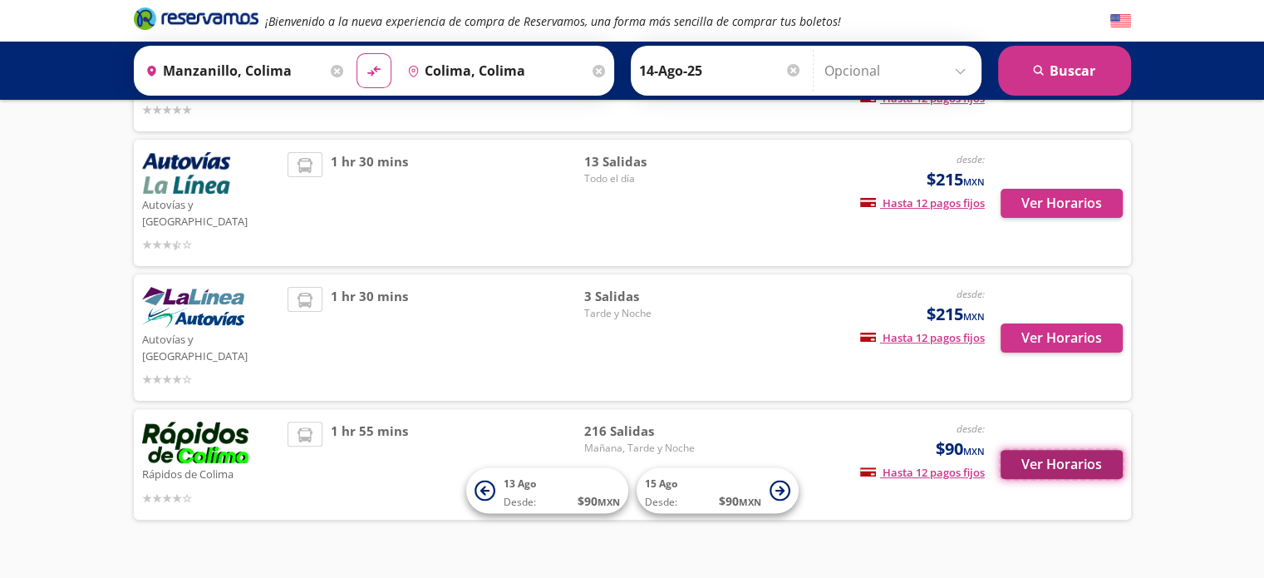
click at [1076, 450] on button "Ver Horarios" at bounding box center [1062, 464] width 122 height 29
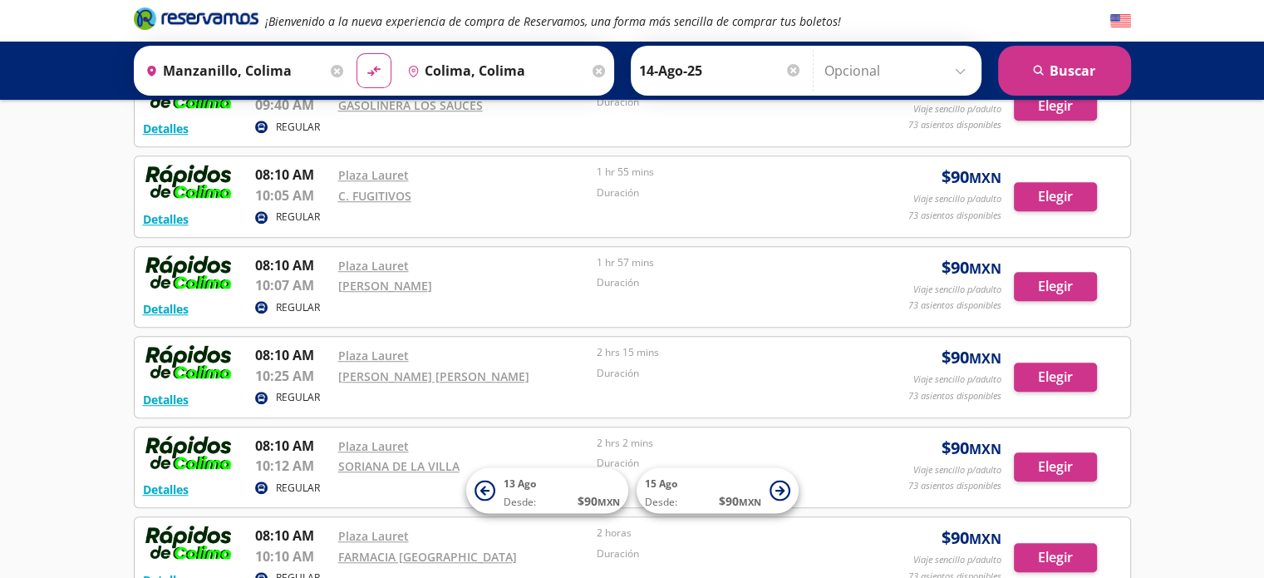
scroll to position [1137, 0]
